Goal: Check status: Check status

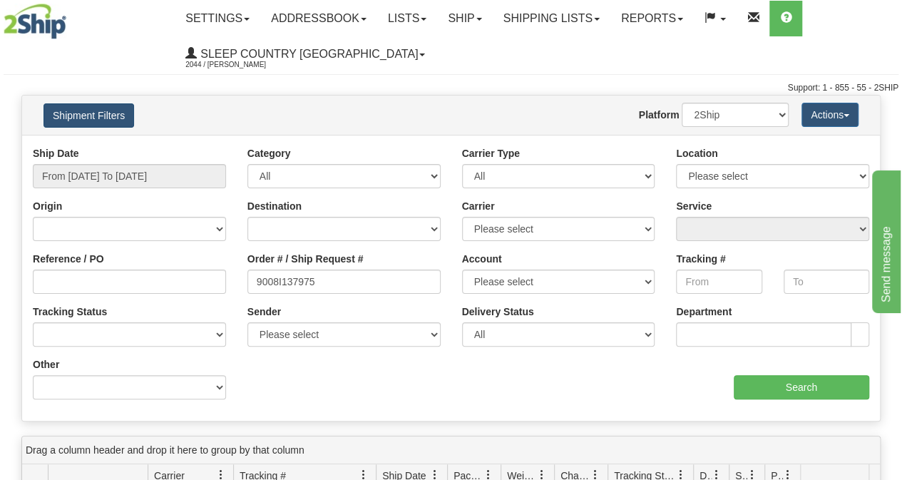
type input "9008I137975"
click at [84, 113] on button "Shipment Filters" at bounding box center [88, 115] width 91 height 24
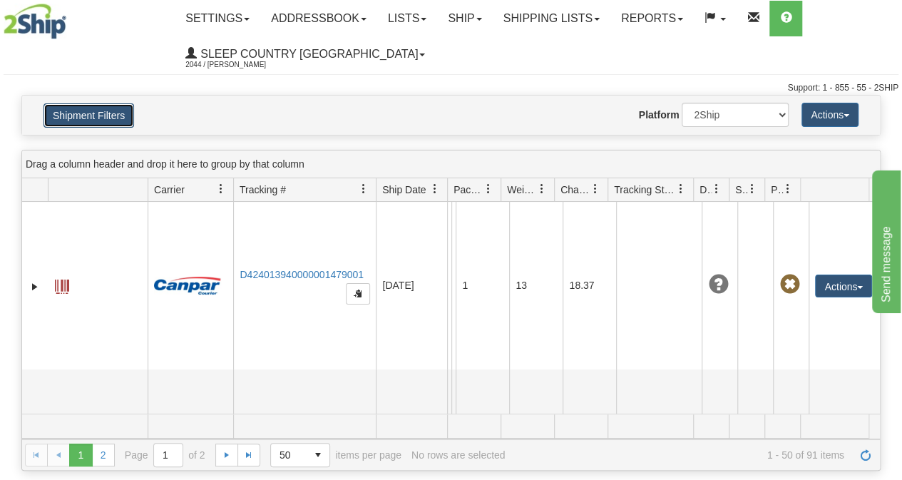
click at [68, 118] on button "Shipment Filters" at bounding box center [88, 115] width 91 height 24
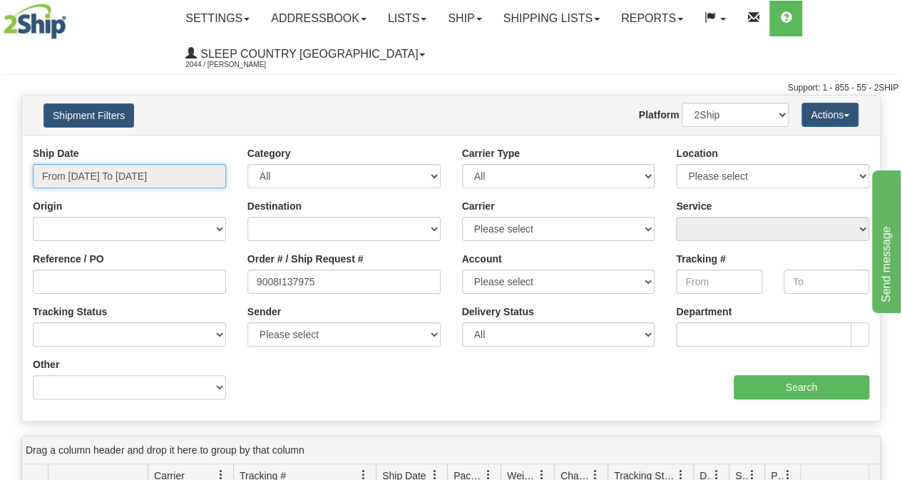
click at [93, 167] on input "From [DATE] To [DATE]" at bounding box center [129, 176] width 193 height 24
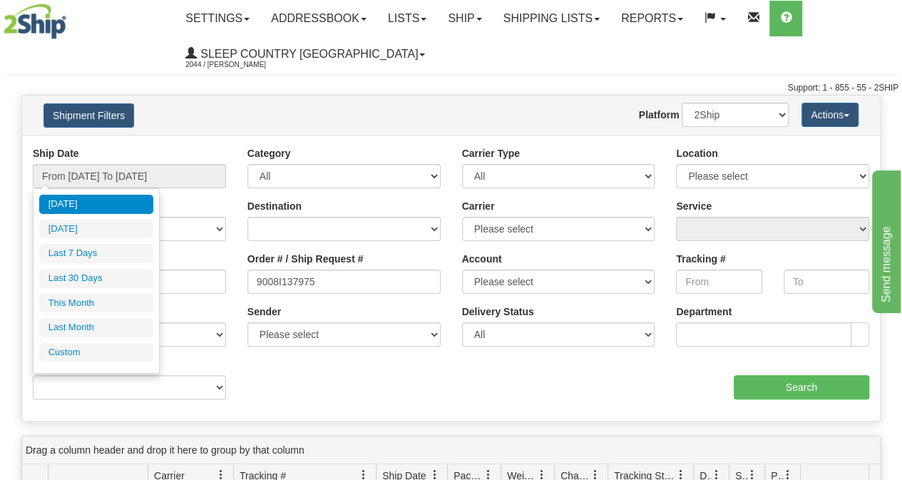
drag, startPoint x: 83, startPoint y: 275, endPoint x: 403, endPoint y: 287, distance: 320.9
click at [83, 276] on li "Last 30 Days" at bounding box center [96, 278] width 114 height 19
type input "From [DATE] To [DATE]"
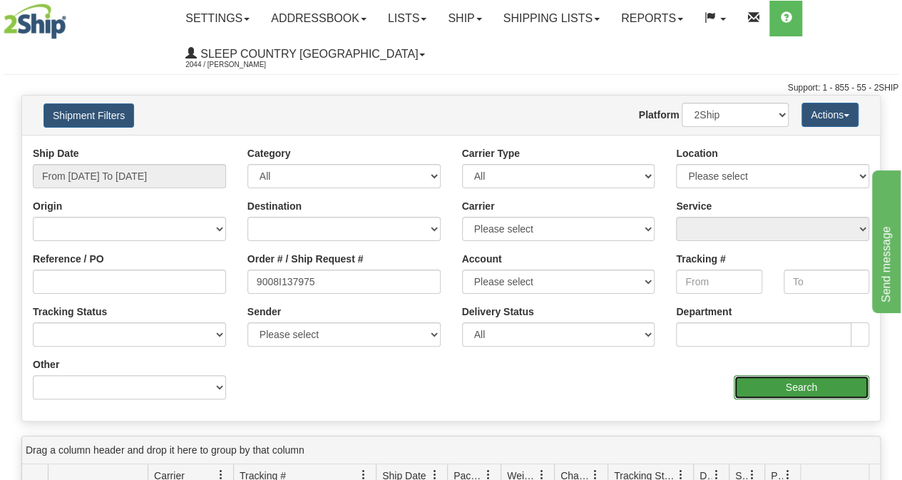
click at [797, 392] on input "Search" at bounding box center [801, 387] width 136 height 24
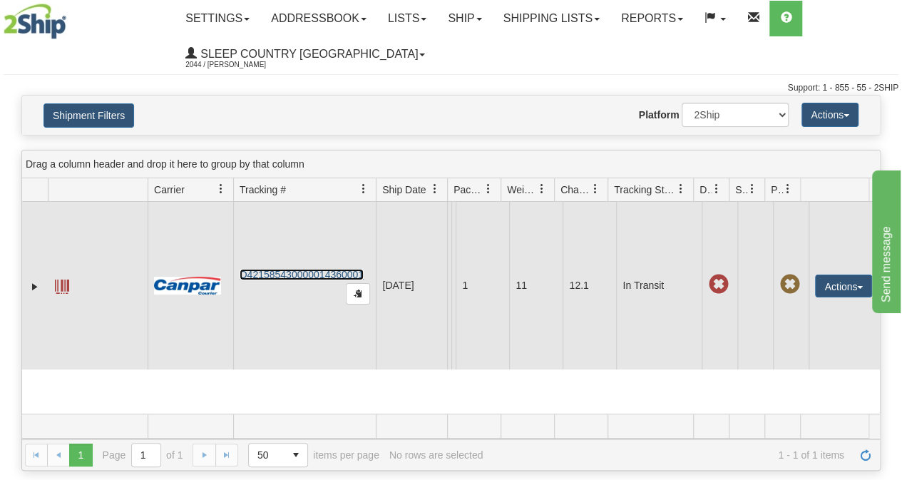
click at [283, 276] on link "D421585430000014360001" at bounding box center [301, 274] width 124 height 11
